Goal: Task Accomplishment & Management: Use online tool/utility

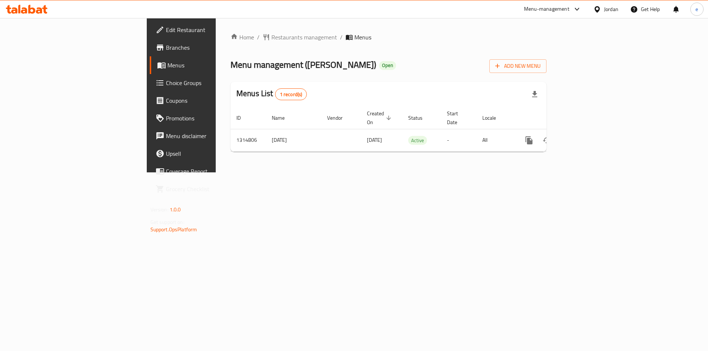
click at [150, 90] on link "Choice Groups" at bounding box center [207, 83] width 115 height 18
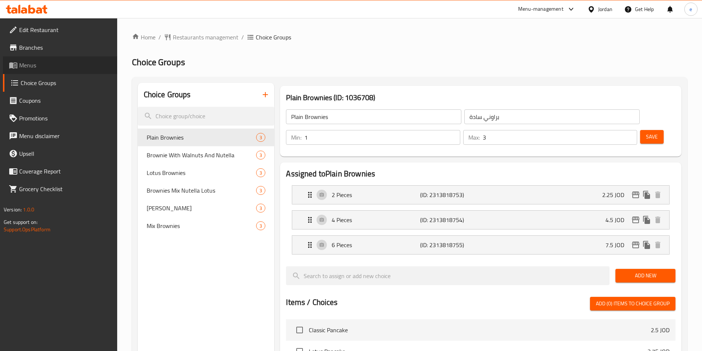
click at [17, 69] on icon at bounding box center [13, 65] width 9 height 9
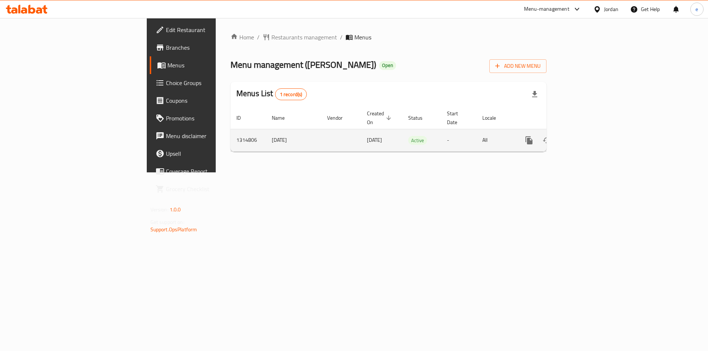
click at [586, 136] on icon "enhanced table" at bounding box center [581, 140] width 9 height 9
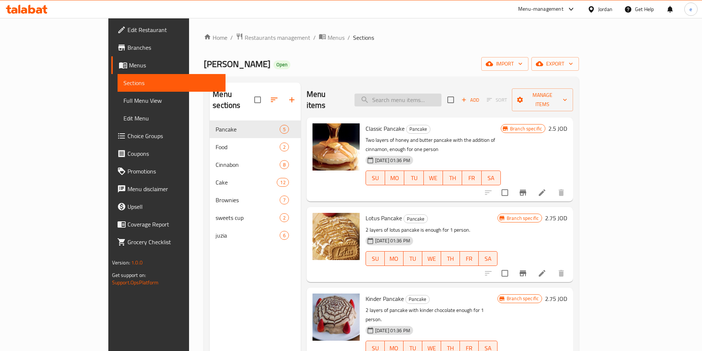
click at [415, 94] on input "search" at bounding box center [398, 100] width 87 height 13
paste input "جوزية"
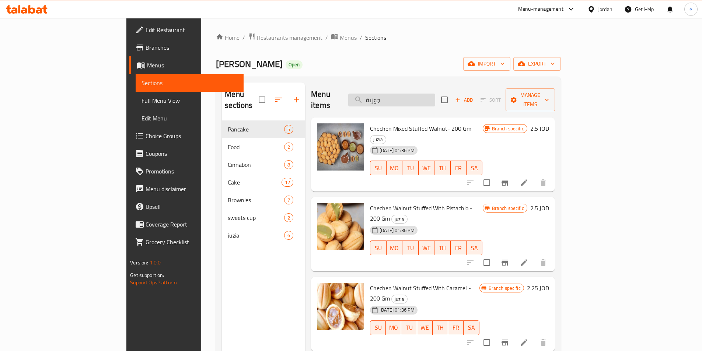
click at [418, 95] on input "جوزية" at bounding box center [391, 100] width 87 height 13
paste input "Jozya"
type input "Jozya"
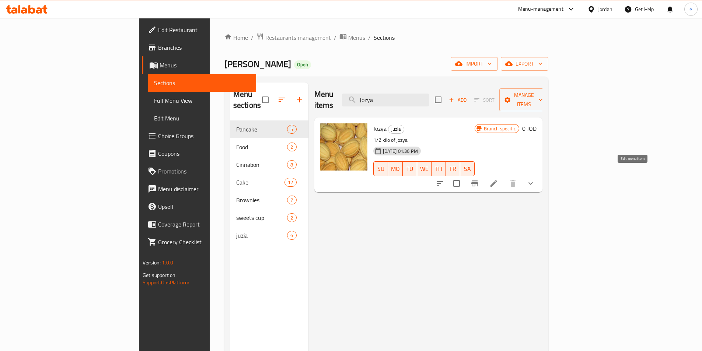
click at [497, 180] on icon at bounding box center [494, 183] width 7 height 7
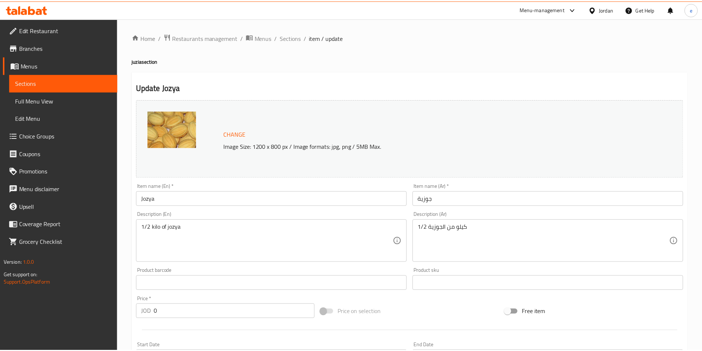
scroll to position [218, 0]
